Goal: Task Accomplishment & Management: Use online tool/utility

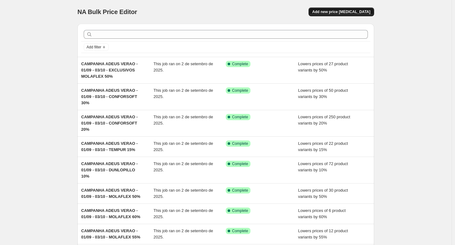
click at [354, 8] on button "Add new price [MEDICAL_DATA]" at bounding box center [341, 11] width 66 height 9
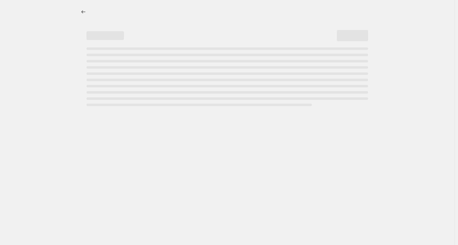
select select "percentage"
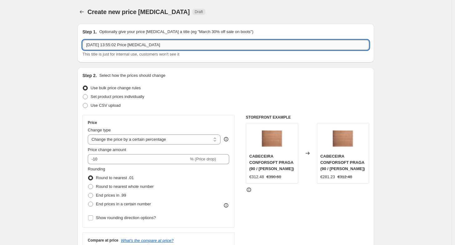
click at [256, 44] on input "[DATE] 13:55:02 Price [MEDICAL_DATA]" at bounding box center [225, 45] width 286 height 10
type input "r"
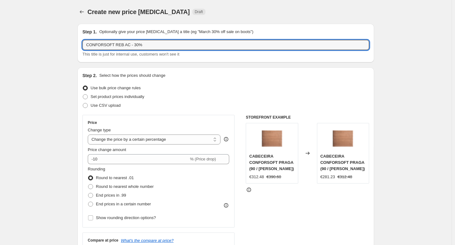
type input "CONFORSOFT REB AC - 30%"
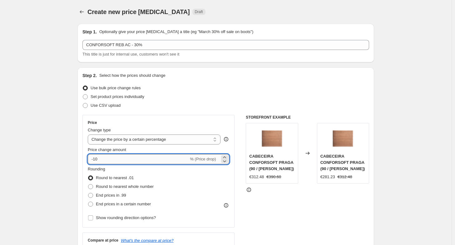
click at [119, 159] on input "-10" at bounding box center [138, 159] width 101 height 10
type input "-1"
type input "-30"
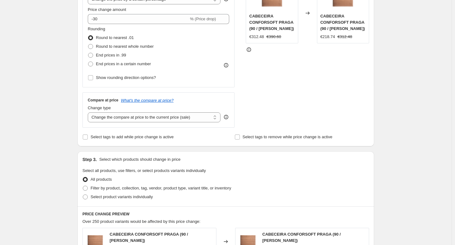
scroll to position [139, 0]
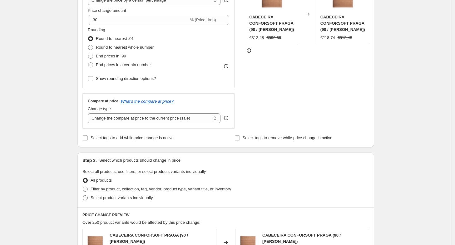
click at [92, 199] on label "Select product variants individually" at bounding box center [117, 197] width 70 height 9
click at [83, 196] on input "Select product variants individually" at bounding box center [83, 195] width 0 height 0
radio input "true"
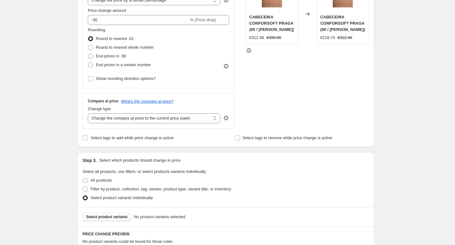
click at [93, 217] on span "Select product variants" at bounding box center [107, 216] width 42 height 5
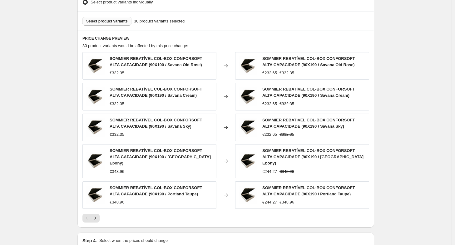
scroll to position [406, 0]
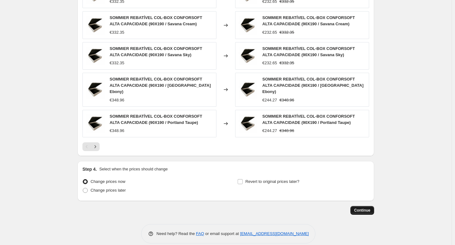
drag, startPoint x: 381, startPoint y: 202, endPoint x: 373, endPoint y: 200, distance: 7.7
click at [373, 206] on button "Continue" at bounding box center [362, 210] width 24 height 9
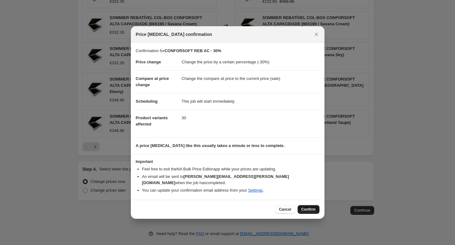
click at [306, 210] on button "Confirm" at bounding box center [308, 209] width 22 height 9
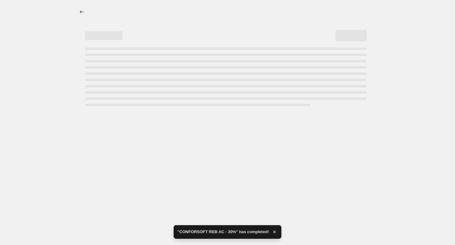
select select "percentage"
